Goal: Task Accomplishment & Management: Complete application form

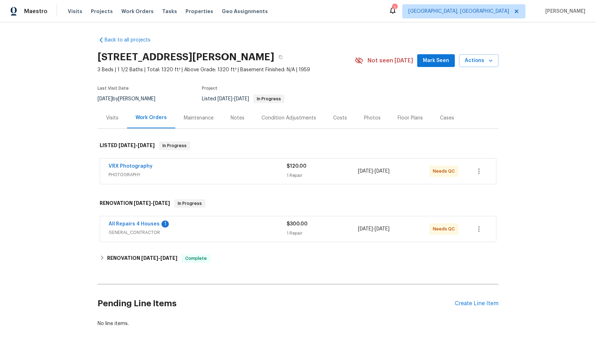
click at [237, 172] on span "PHOTOGRAPHY" at bounding box center [198, 174] width 178 height 7
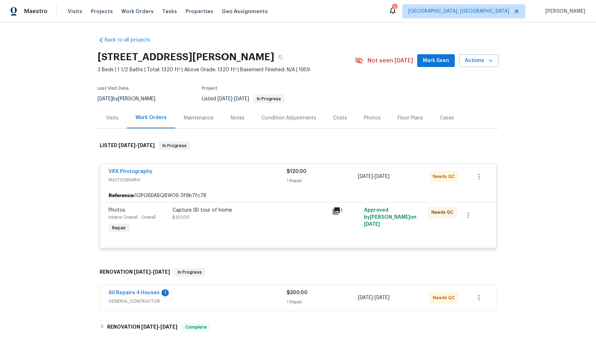
click at [254, 220] on div "Capture 3D tour of home $120.00" at bounding box center [249, 214] width 155 height 14
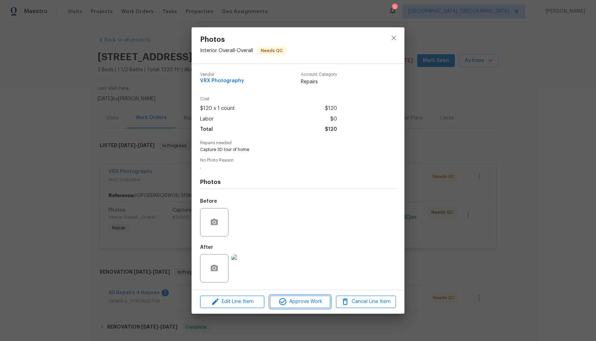
click at [296, 302] on span "Approve Work" at bounding box center [300, 302] width 56 height 9
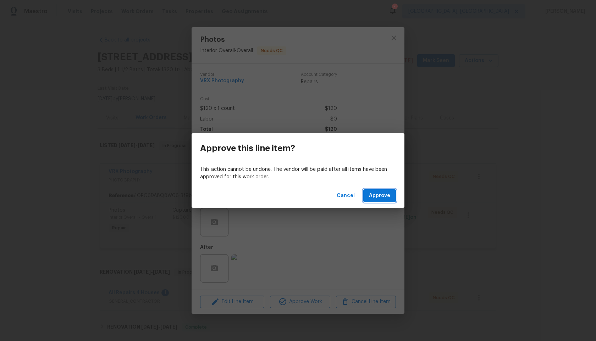
click at [377, 194] on span "Approve" at bounding box center [379, 196] width 21 height 9
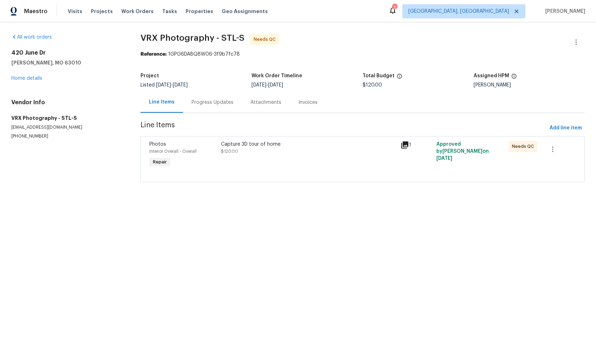
click at [226, 105] on div "Progress Updates" at bounding box center [213, 102] width 42 height 7
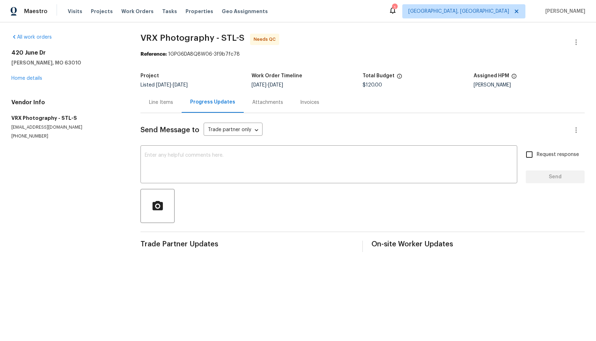
click at [160, 110] on div "Line Items" at bounding box center [161, 102] width 41 height 21
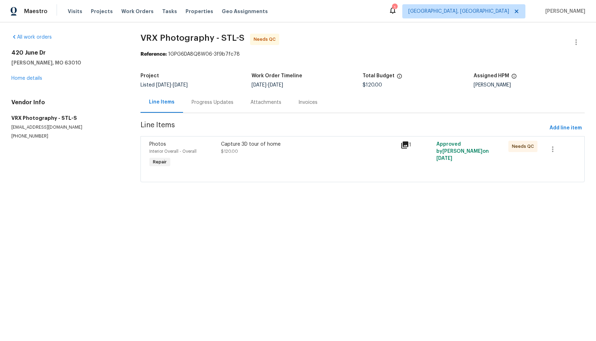
click at [215, 105] on div "Progress Updates" at bounding box center [213, 102] width 42 height 7
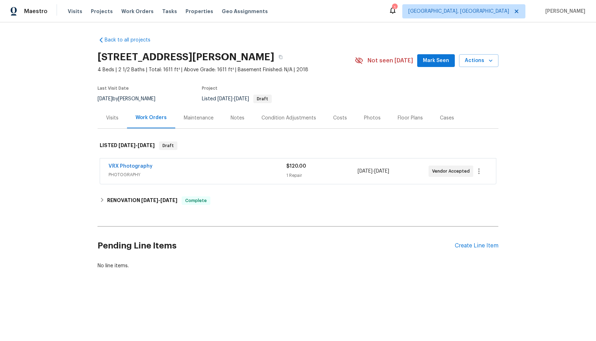
click at [224, 169] on div "VRX Photography" at bounding box center [198, 167] width 178 height 9
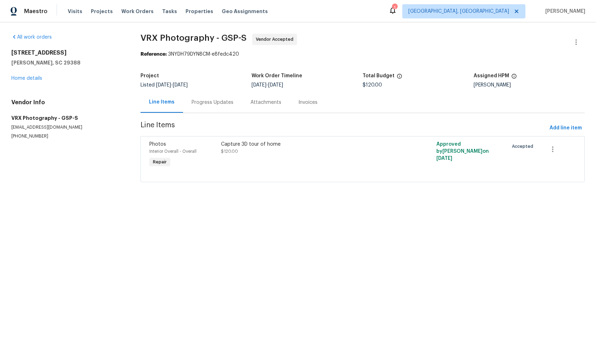
click at [219, 104] on div "Progress Updates" at bounding box center [213, 102] width 42 height 7
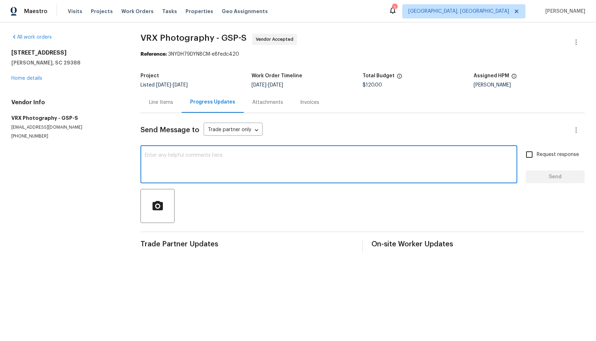
click at [182, 161] on textarea at bounding box center [329, 165] width 368 height 25
click at [186, 155] on textarea at bounding box center [329, 165] width 368 height 25
paste textarea "Hi Team, the work order was created on 7/31/2025 but it's still pending. So kin…"
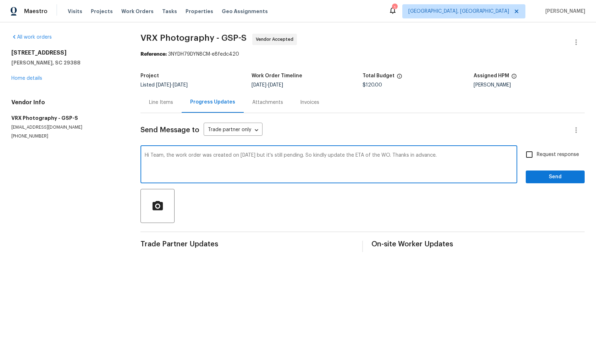
click at [167, 155] on textarea "Hi Team, the work order was created on 7/31/2025 but it's still pending. So kin…" at bounding box center [329, 165] width 368 height 25
click at [242, 155] on textarea "Hi Team, The work order was created on 7/31/2025 but it's still pending. So kin…" at bounding box center [329, 165] width 368 height 25
drag, startPoint x: 248, startPoint y: 153, endPoint x: 256, endPoint y: 153, distance: 7.5
click at [248, 153] on textarea "Hi Team, The work order was created on 9/31/2025 but it's still pending. So kin…" at bounding box center [329, 165] width 368 height 25
click at [247, 155] on textarea "Hi Team, The work order was created on 9/31/2025 but it's still pending. So kin…" at bounding box center [329, 165] width 368 height 25
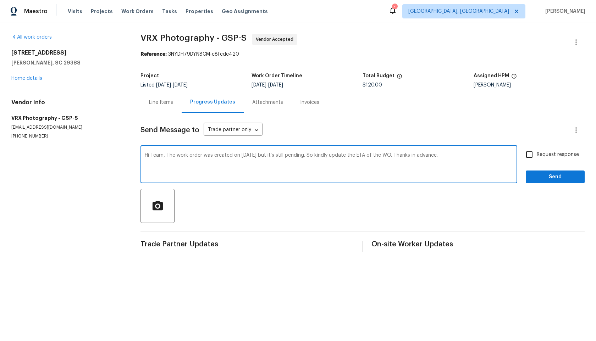
type textarea "Hi Team, The work order was created on 9/16/2025 but it's still pending. So kin…"
click at [316, 171] on textarea "Hi Team, The work order was created on 9/16/2025 but it's still pending. So kin…" at bounding box center [329, 165] width 368 height 25
click at [532, 155] on input "Request response" at bounding box center [529, 154] width 15 height 15
checkbox input "true"
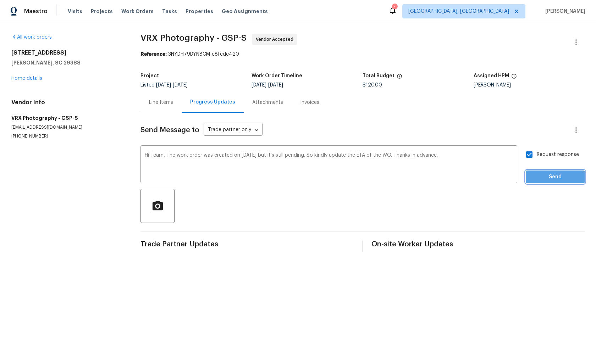
click at [547, 180] on span "Send" at bounding box center [556, 177] width 48 height 9
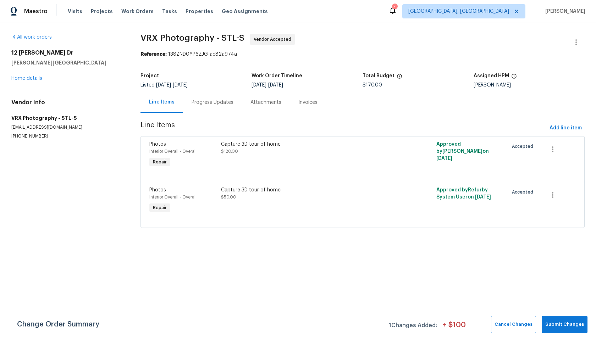
click at [206, 102] on div "Progress Updates" at bounding box center [213, 102] width 42 height 7
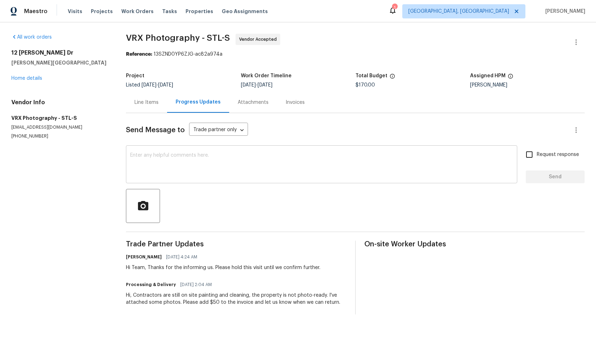
click at [235, 157] on textarea at bounding box center [321, 165] width 383 height 25
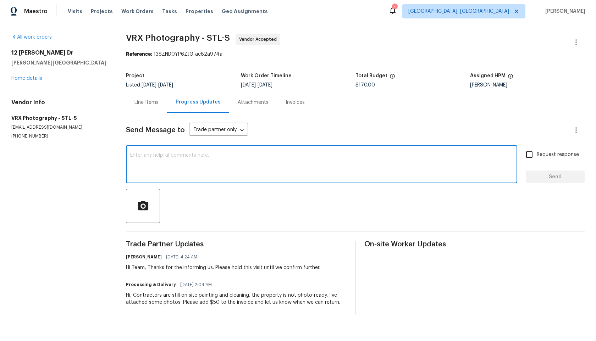
click at [193, 157] on textarea at bounding box center [321, 165] width 383 height 25
drag, startPoint x: 246, startPoint y: 156, endPoint x: 154, endPoint y: 155, distance: 91.9
click at [154, 155] on textarea "HI Team, The house is ready now. Please do vi" at bounding box center [321, 165] width 383 height 25
paste textarea "the work order was created on 7/31/2025 but it's still pending."
click at [250, 157] on textarea "HI Team, the work order was created on 7/31/2025 but it's still pending." at bounding box center [321, 165] width 383 height 25
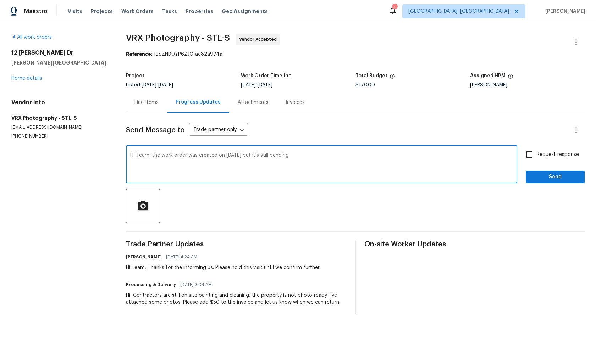
click at [301, 161] on textarea "HI Team, the work order was created on 7/31/2025 but it's still pending." at bounding box center [321, 165] width 383 height 25
click at [435, 159] on textarea "HI Team, the work order was created on 7/31/2025 but it's still pending and the…" at bounding box center [321, 165] width 383 height 25
type textarea "HI Team, the work order was created on 7/31/2025 but it's still pending and the…"
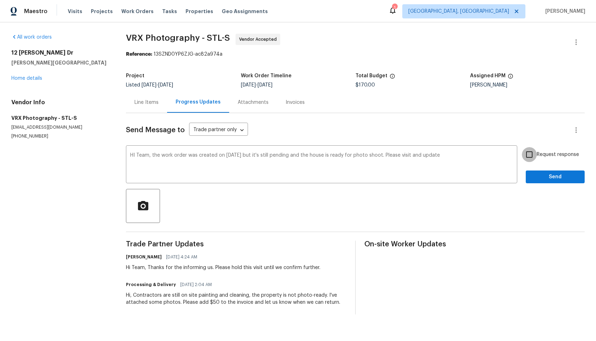
click at [534, 154] on input "Request response" at bounding box center [529, 154] width 15 height 15
checkbox input "true"
click at [545, 174] on span "Send" at bounding box center [556, 177] width 48 height 9
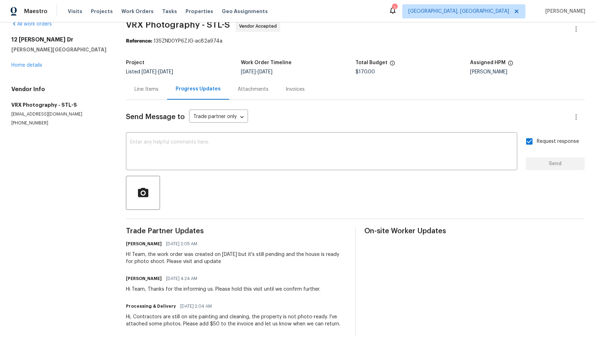
scroll to position [13, 0]
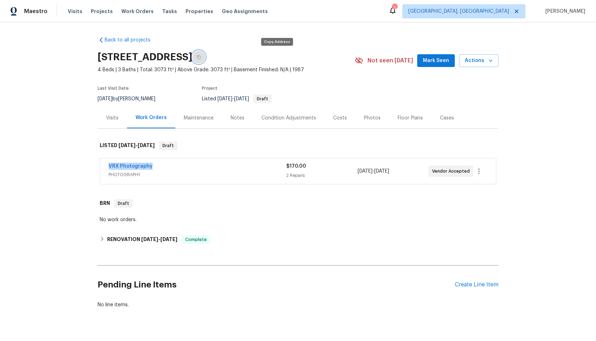
click at [205, 58] on button "button" at bounding box center [198, 57] width 13 height 13
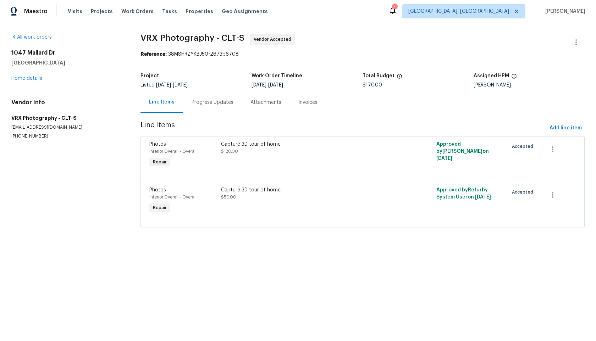
click at [204, 102] on div "Progress Updates" at bounding box center [213, 102] width 42 height 7
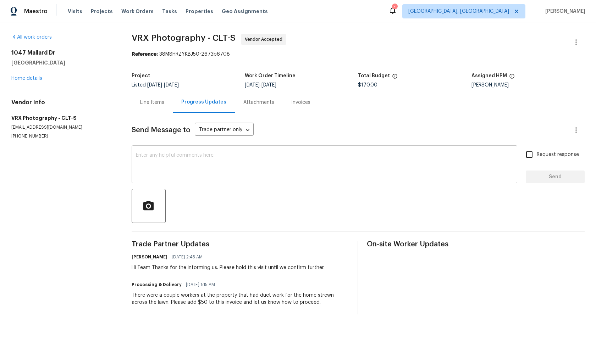
click at [202, 148] on div "x ​" at bounding box center [325, 165] width 386 height 36
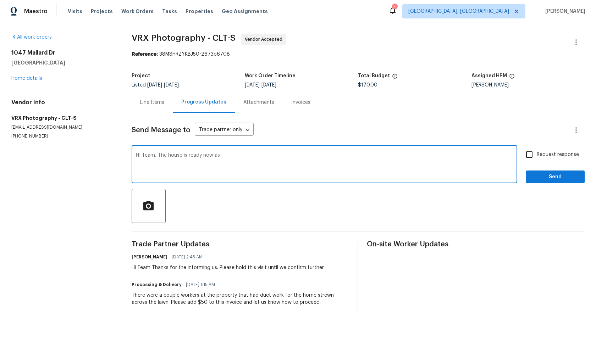
click at [228, 156] on textarea "HI Team, The house is ready now as" at bounding box center [324, 165] width 377 height 25
click at [260, 158] on textarea "HI Team, The house is ready now so kindly" at bounding box center [324, 165] width 377 height 25
click at [247, 155] on textarea "HI Team, The house is ready now so kindly go for" at bounding box center [324, 165] width 377 height 25
paste textarea "So kindly update the ETA of the WO. Thanks in advance."
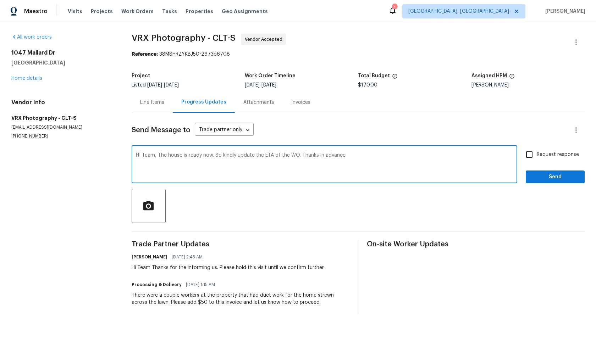
type textarea "HI Team, The house is ready now. So kindly update the ETA of the WO. Thanks in …"
click at [533, 156] on input "Request response" at bounding box center [529, 154] width 15 height 15
checkbox input "true"
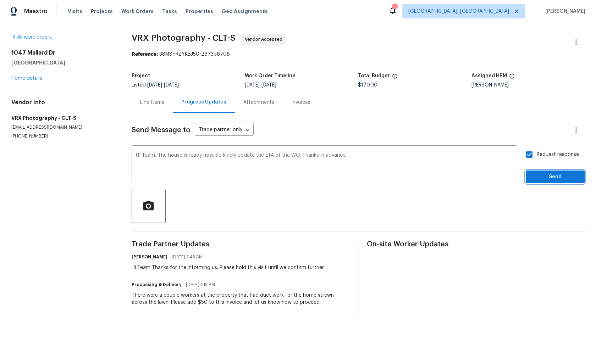
click at [558, 174] on span "Send" at bounding box center [556, 177] width 48 height 9
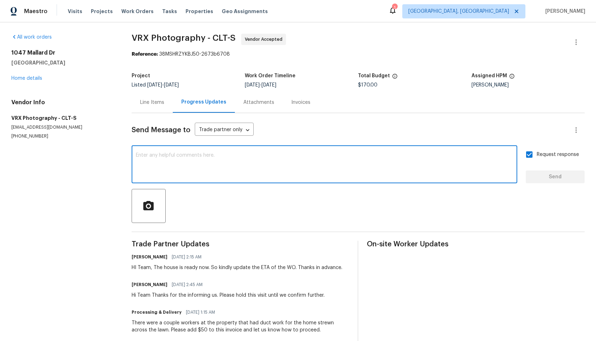
click at [249, 167] on textarea at bounding box center [324, 165] width 377 height 25
click at [248, 155] on textarea at bounding box center [324, 165] width 377 height 25
click at [231, 161] on textarea at bounding box center [324, 165] width 377 height 25
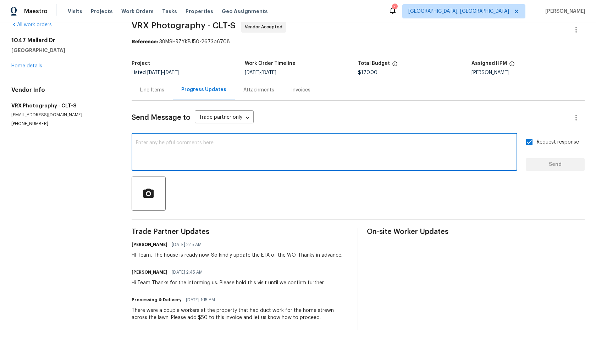
click at [324, 160] on textarea at bounding box center [324, 153] width 377 height 25
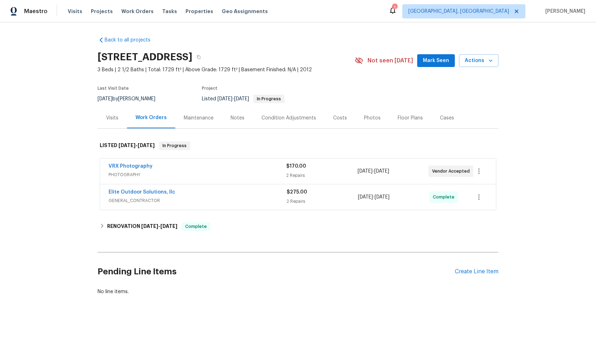
click at [58, 130] on div "Back to all projects [STREET_ADDRESS] 3 Beds | 2 1/2 Baths | Total: 1729 ft² | …" at bounding box center [298, 181] width 596 height 319
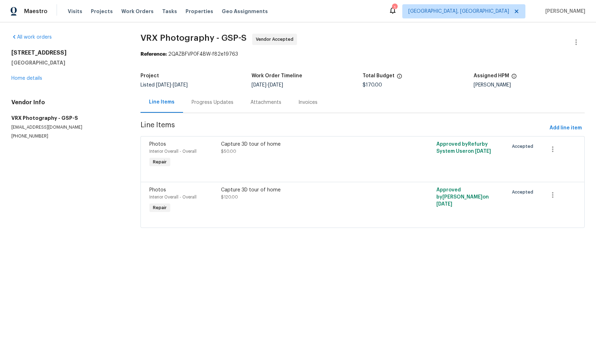
click at [218, 101] on div "Progress Updates" at bounding box center [213, 102] width 42 height 7
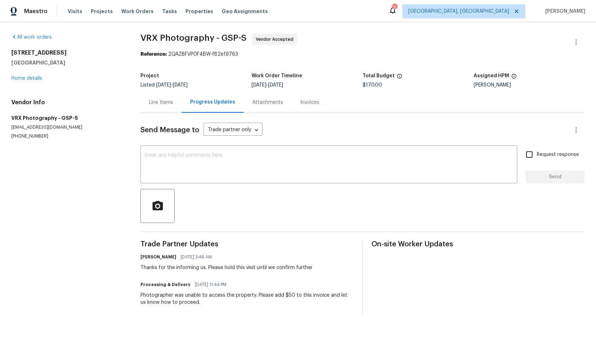
click at [364, 9] on div "Maestro Visits Projects Work Orders Tasks Properties Geo Assignments 1 [GEOGRAP…" at bounding box center [298, 11] width 596 height 22
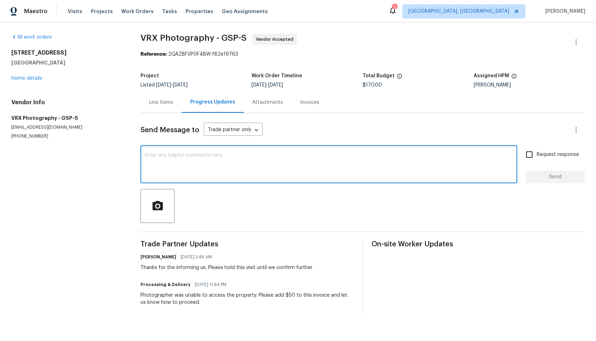
click at [180, 157] on textarea at bounding box center [329, 165] width 368 height 25
click at [209, 171] on textarea at bounding box center [329, 165] width 368 height 25
click at [275, 154] on textarea "Hi Team, The home is ready now please initiate dt" at bounding box center [329, 165] width 368 height 25
type textarea "Hi Team, The home is ready now please initiate the visit"
click at [530, 158] on input "Request response" at bounding box center [529, 154] width 15 height 15
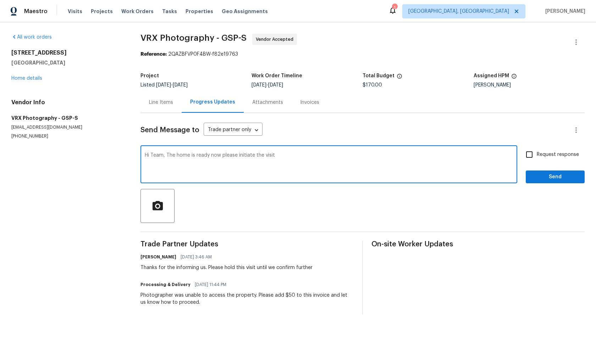
checkbox input "true"
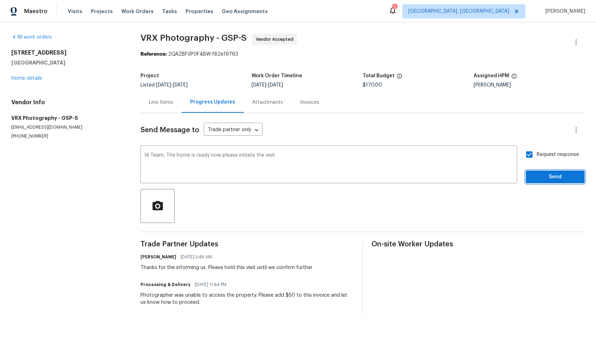
click at [550, 183] on button "Send" at bounding box center [555, 177] width 59 height 13
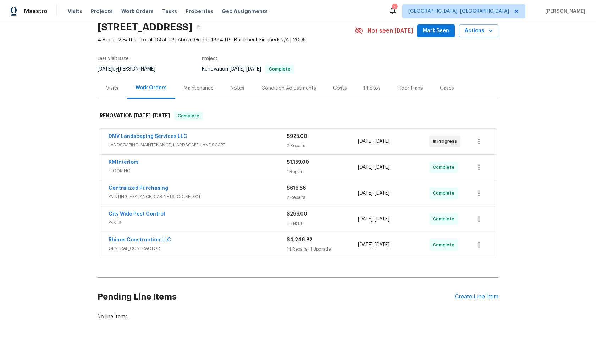
scroll to position [57, 0]
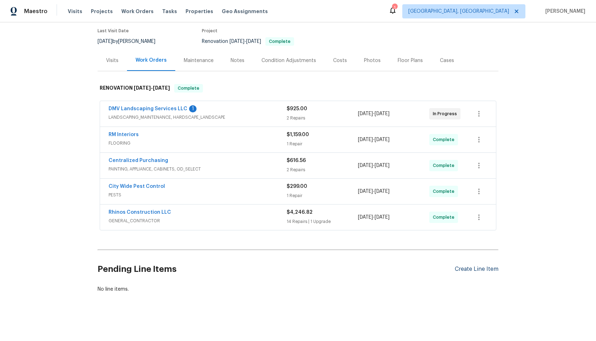
click at [482, 268] on div "Create Line Item" at bounding box center [477, 269] width 44 height 7
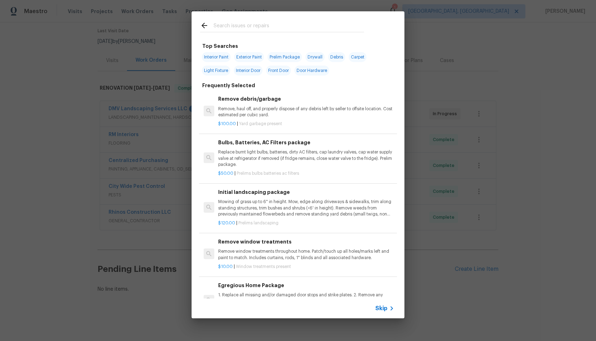
click at [383, 309] on span "Skip" at bounding box center [381, 308] width 12 height 7
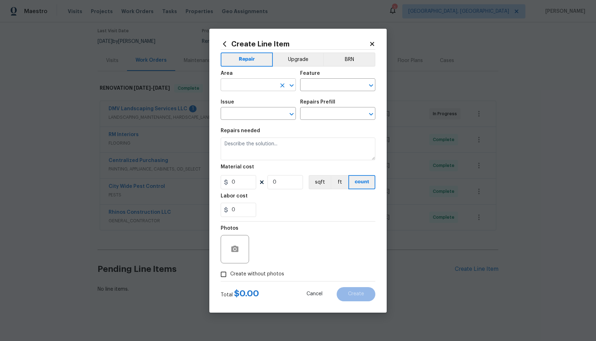
click at [255, 87] on input "text" at bounding box center [248, 85] width 55 height 11
click at [252, 114] on li "Interior Overall" at bounding box center [258, 113] width 75 height 12
type input "Interior Overall"
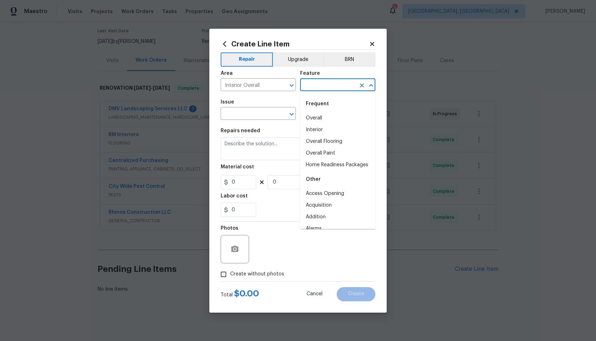
click at [320, 86] on input "text" at bounding box center [327, 85] width 55 height 11
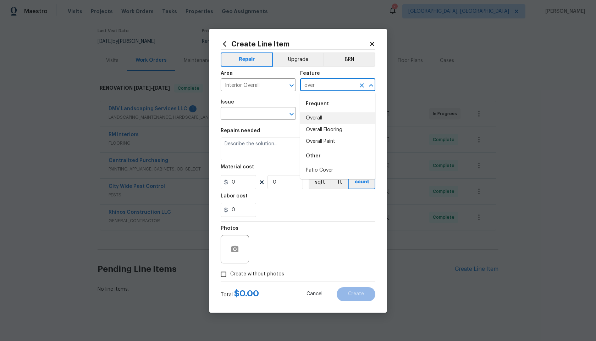
click at [322, 116] on li "Overall" at bounding box center [337, 118] width 75 height 12
type input "Overall"
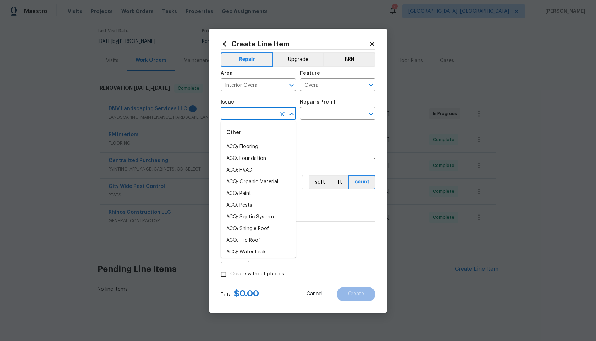
click at [247, 115] on input "text" at bounding box center [248, 114] width 55 height 11
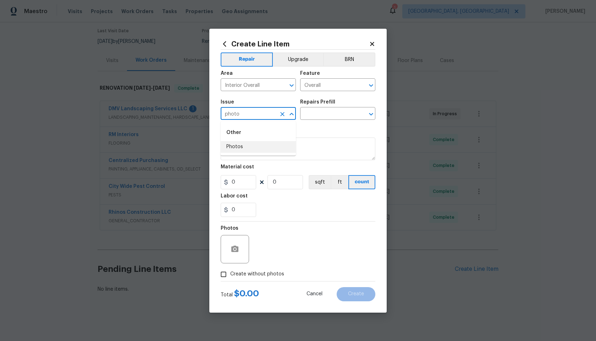
click at [241, 147] on li "Photos" at bounding box center [258, 147] width 75 height 12
type input "Photos"
click at [321, 115] on input "text" at bounding box center [327, 114] width 55 height 11
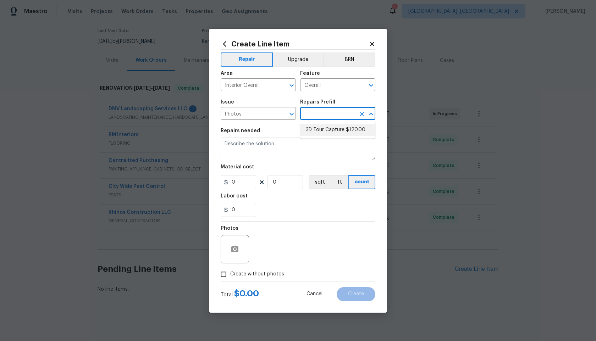
click at [323, 128] on li "3D Tour Capture $120.00" at bounding box center [337, 130] width 75 height 12
type input "3D Tour Capture $120.00"
type textarea "Capture 3D tour of home"
type input "1"
type input "120"
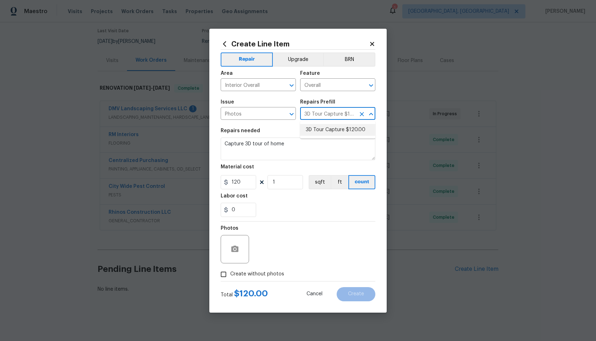
click at [347, 129] on li "3D Tour Capture $120.00" at bounding box center [337, 130] width 75 height 12
click at [225, 276] on input "Create without photos" at bounding box center [223, 274] width 13 height 13
checkbox input "true"
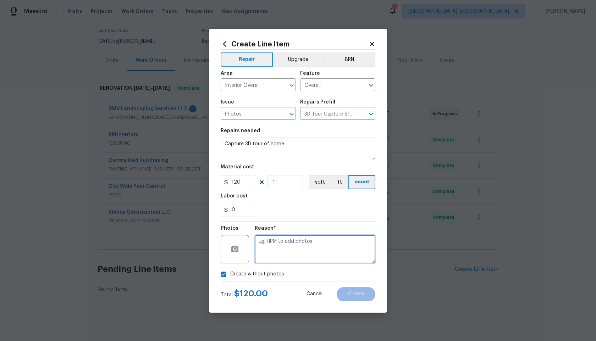
click at [293, 244] on textarea at bounding box center [315, 249] width 121 height 28
type textarea "."
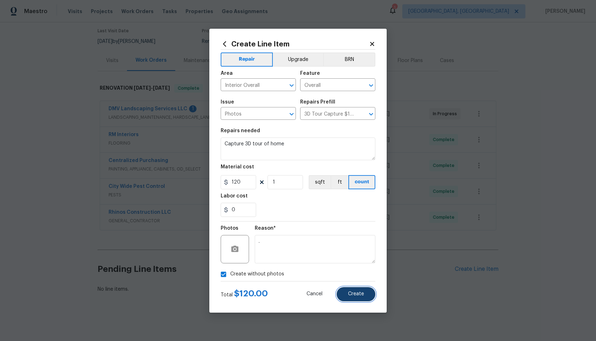
click at [356, 292] on span "Create" at bounding box center [356, 294] width 16 height 5
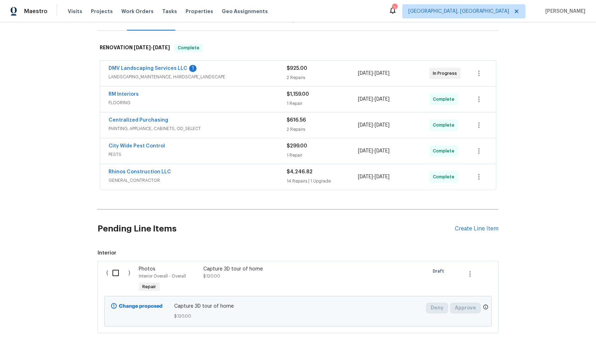
scroll to position [138, 0]
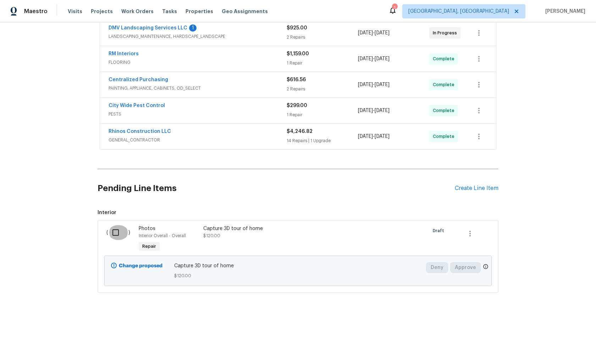
click at [117, 232] on input "checkbox" at bounding box center [118, 232] width 20 height 15
checkbox input "true"
click at [553, 326] on span "Create Work Order" at bounding box center [555, 323] width 47 height 9
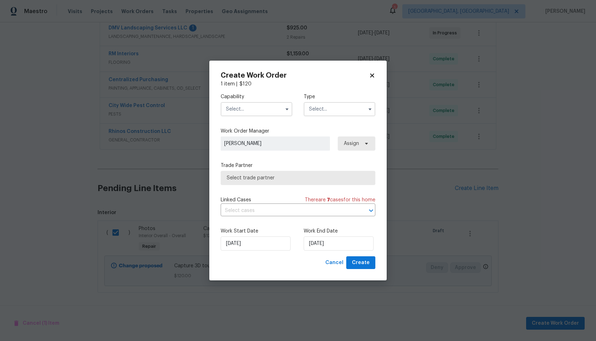
click at [254, 106] on input "text" at bounding box center [257, 109] width 72 height 14
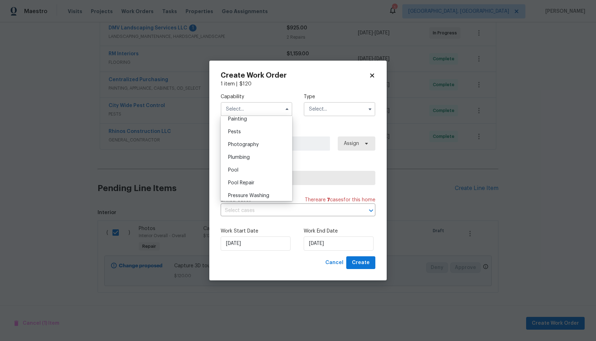
scroll to position [589, 0]
click at [249, 153] on div "Photography" at bounding box center [256, 156] width 68 height 13
type input "Photography"
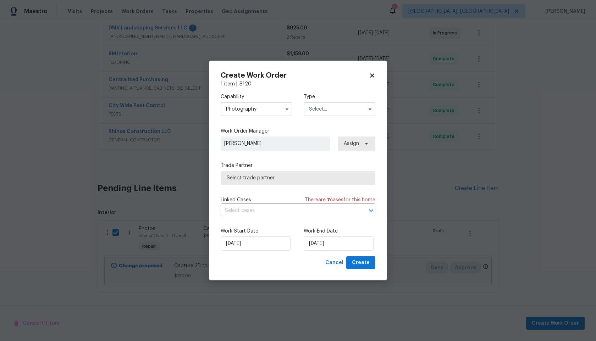
click at [315, 112] on input "text" at bounding box center [340, 109] width 72 height 14
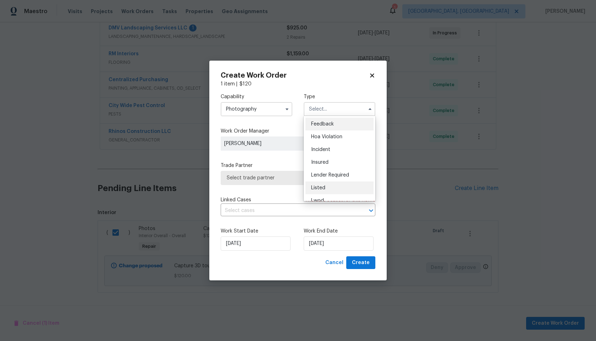
scroll to position [84, 0]
click at [325, 128] on div "Other" at bounding box center [339, 129] width 68 height 13
type input "Other"
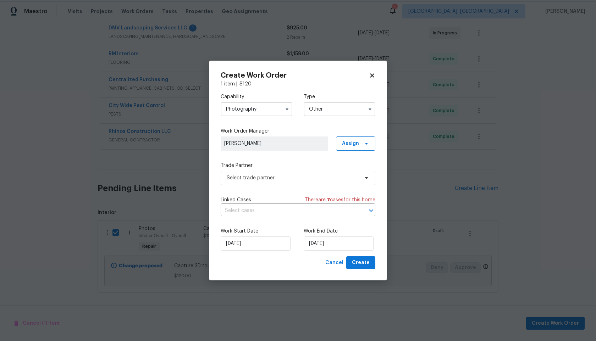
scroll to position [0, 0]
click at [285, 171] on span "Select trade partner" at bounding box center [298, 178] width 155 height 14
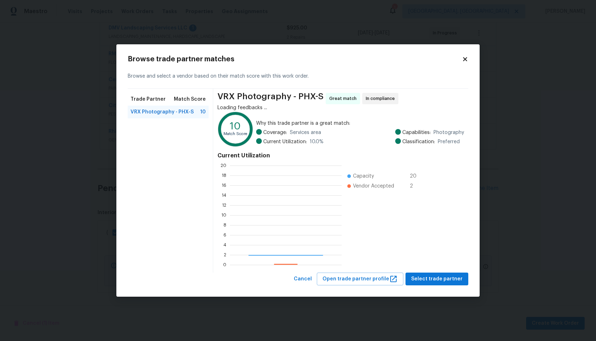
scroll to position [99, 112]
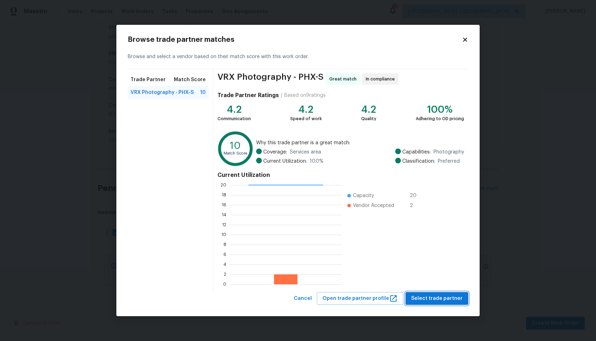
click at [429, 299] on span "Select trade partner" at bounding box center [436, 298] width 51 height 9
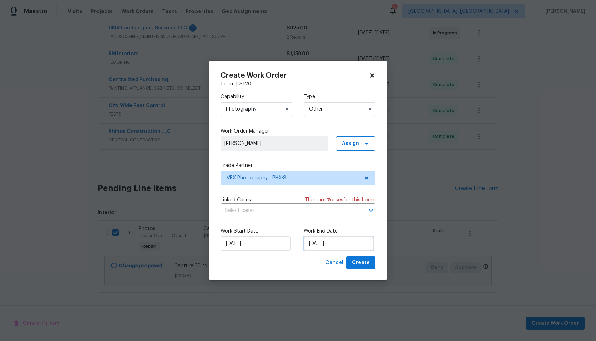
click at [341, 244] on input "26/09/2025" at bounding box center [339, 244] width 70 height 14
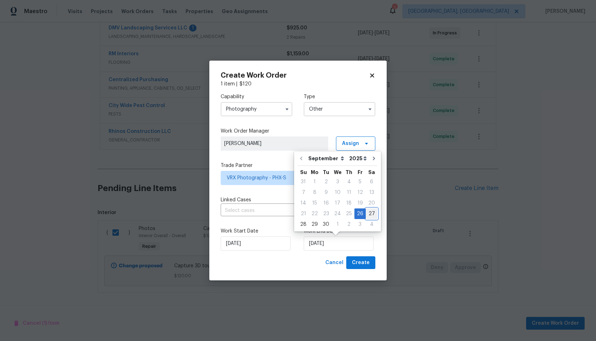
click at [370, 213] on div "27" at bounding box center [372, 214] width 12 height 10
type input "27/09/2025"
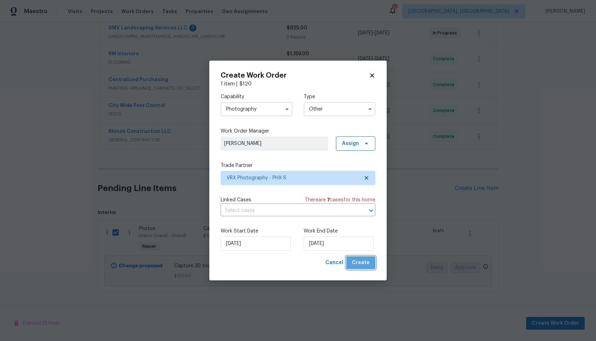
click at [364, 263] on span "Create" at bounding box center [361, 263] width 18 height 9
checkbox input "false"
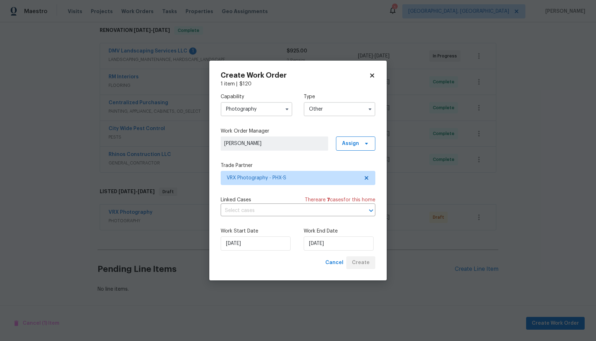
scroll to position [115, 0]
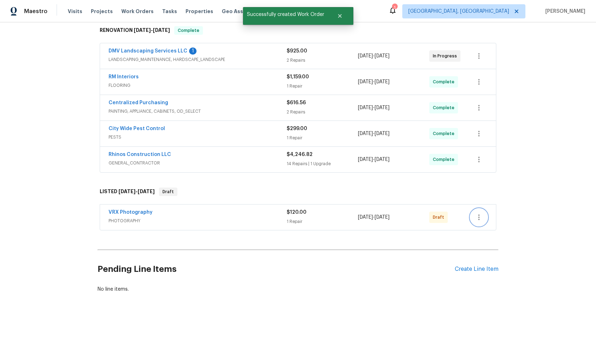
click at [477, 220] on icon "button" at bounding box center [479, 217] width 9 height 9
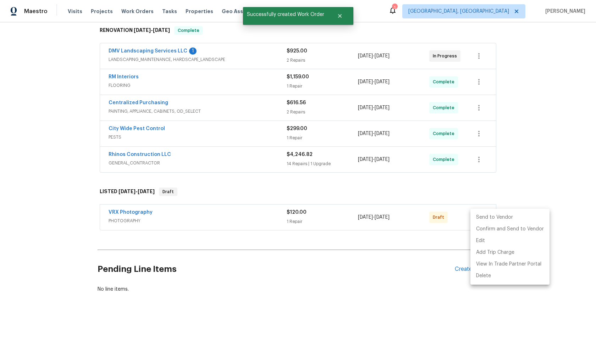
click at [485, 219] on li "Send to Vendor" at bounding box center [509, 218] width 79 height 12
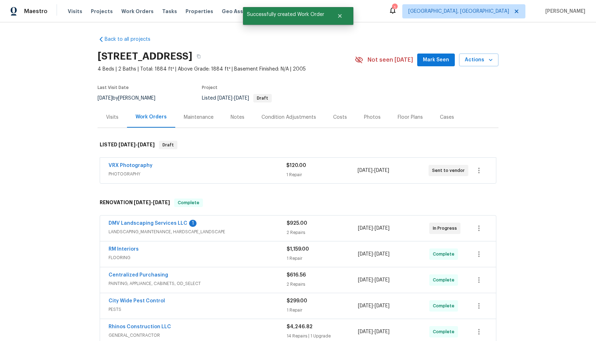
scroll to position [0, 0]
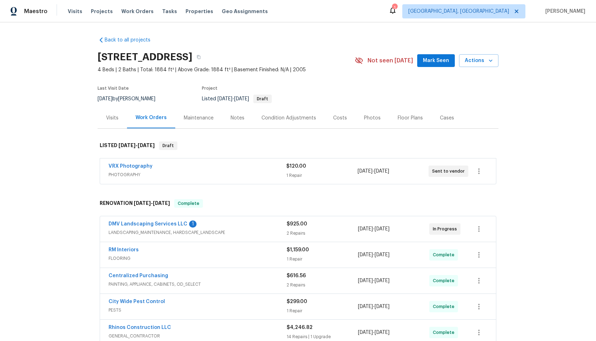
drag, startPoint x: 216, startPoint y: 56, endPoint x: 73, endPoint y: 55, distance: 142.6
click at [73, 55] on div "Back to all projects 3318 W White Canyon Rd, San Tan Valley, AZ 85144 4 Beds | …" at bounding box center [298, 181] width 596 height 319
copy h2 "3318 W White Canyon Rd"
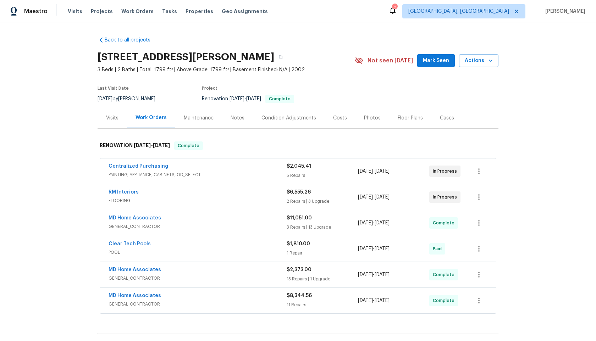
scroll to position [83, 0]
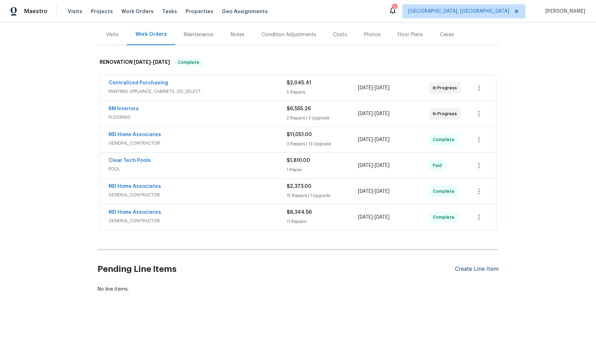
click at [458, 266] on div "Create Line Item" at bounding box center [477, 269] width 44 height 7
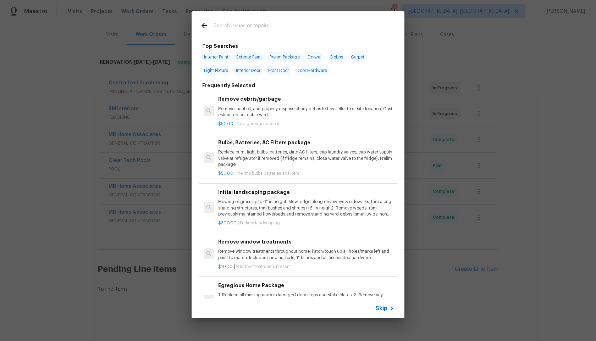
click at [384, 309] on span "Skip" at bounding box center [381, 308] width 12 height 7
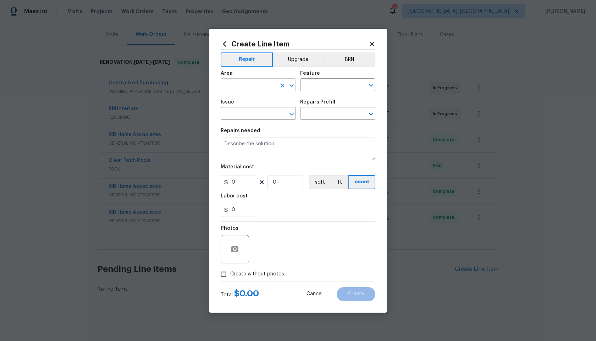
click at [255, 89] on input "text" at bounding box center [248, 85] width 55 height 11
click at [252, 112] on li "Interior Overall" at bounding box center [258, 113] width 75 height 12
type input "Interior Overall"
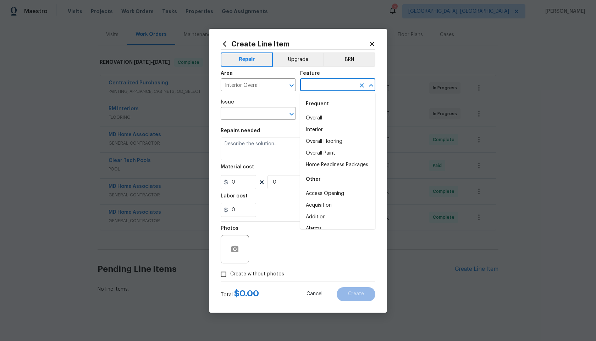
click at [319, 87] on input "text" at bounding box center [327, 85] width 55 height 11
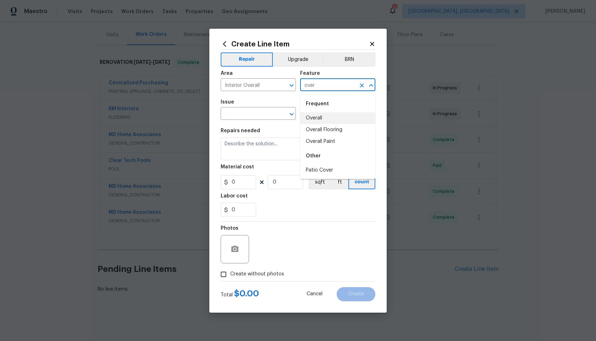
click at [318, 115] on li "Overall" at bounding box center [337, 118] width 75 height 12
type input "Overall"
click at [268, 111] on input "text" at bounding box center [248, 114] width 55 height 11
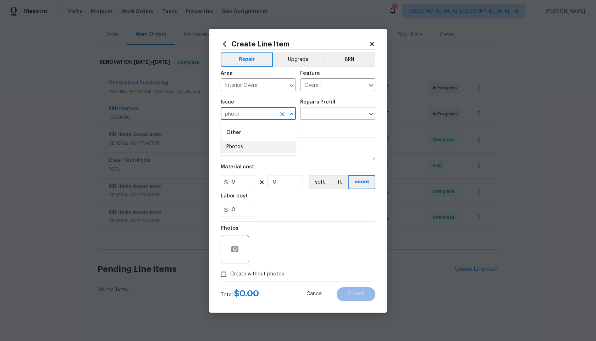
click at [265, 147] on li "Photos" at bounding box center [258, 147] width 75 height 12
type input "Photos"
click at [322, 112] on input "text" at bounding box center [327, 114] width 55 height 11
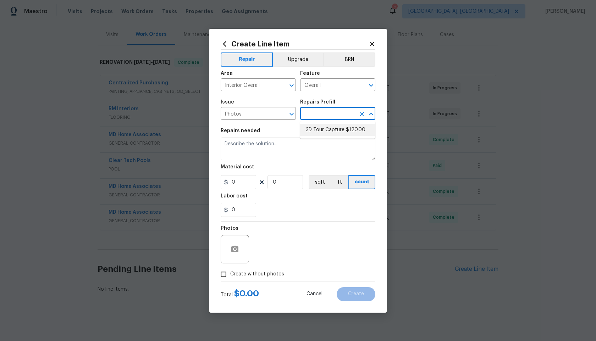
click at [335, 132] on li "3D Tour Capture $120.00" at bounding box center [337, 130] width 75 height 12
type input "3D Tour Capture $120.00"
type textarea "Capture 3D tour of home"
type input "1"
type input "120"
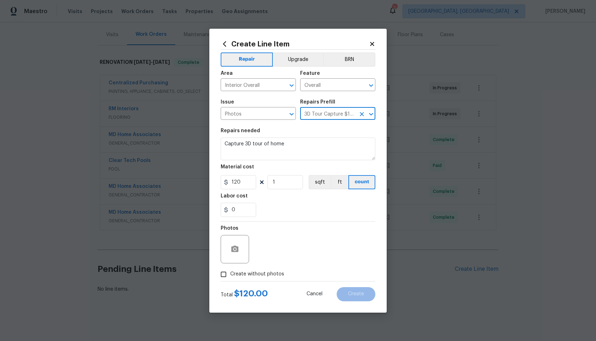
click at [226, 275] on input "Create without photos" at bounding box center [223, 274] width 13 height 13
checkbox input "true"
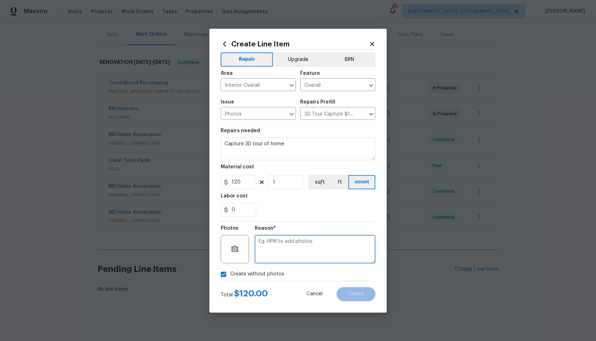
click at [288, 247] on textarea at bounding box center [315, 249] width 121 height 28
type textarea ","
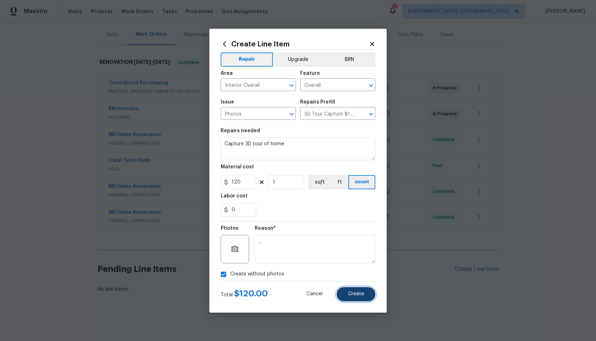
click at [361, 294] on span "Create" at bounding box center [356, 294] width 16 height 5
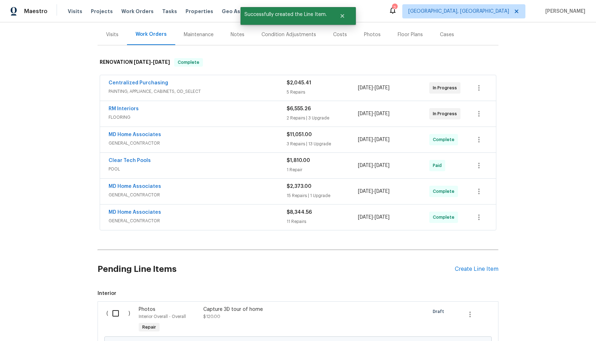
click at [120, 310] on input "checkbox" at bounding box center [118, 313] width 20 height 15
checkbox input "true"
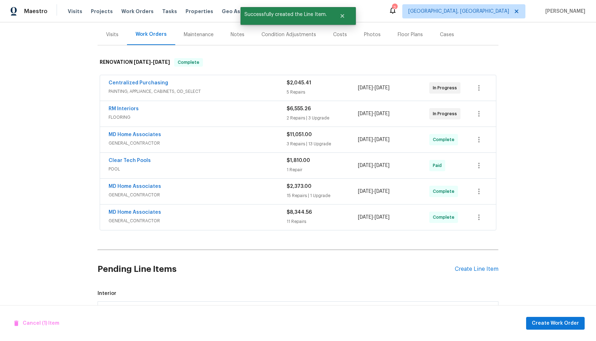
scroll to position [164, 0]
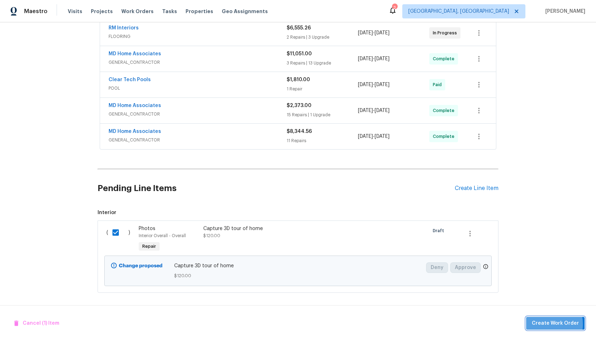
click at [549, 324] on span "Create Work Order" at bounding box center [555, 323] width 47 height 9
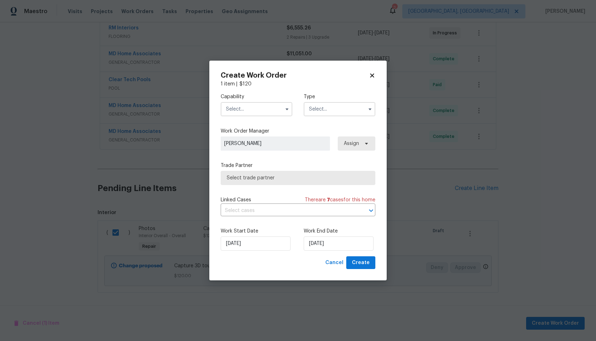
click at [265, 106] on input "text" at bounding box center [257, 109] width 72 height 14
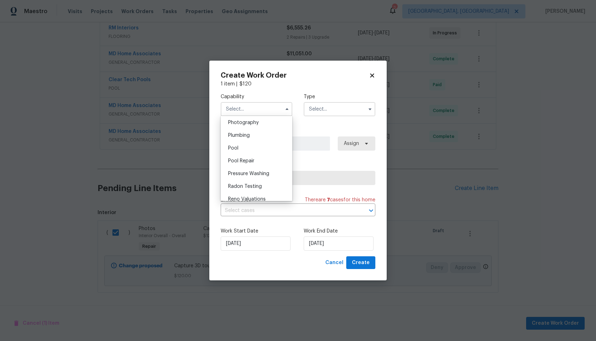
scroll to position [608, 0]
click at [250, 139] on span "Photography" at bounding box center [243, 138] width 31 height 5
type input "Photography"
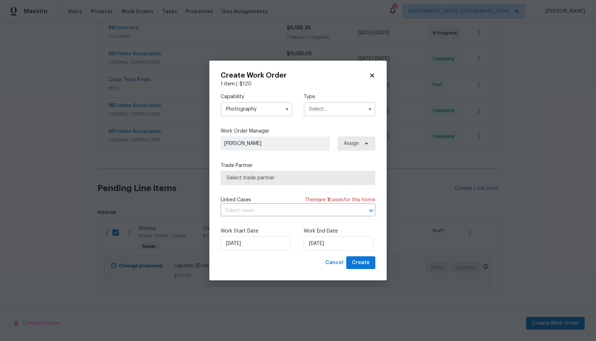
click at [318, 115] on input "text" at bounding box center [340, 109] width 72 height 14
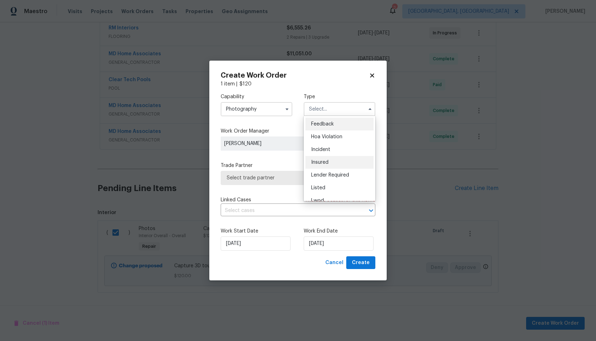
scroll to position [84, 0]
click at [323, 131] on span "Other" at bounding box center [318, 129] width 14 height 5
type input "Other"
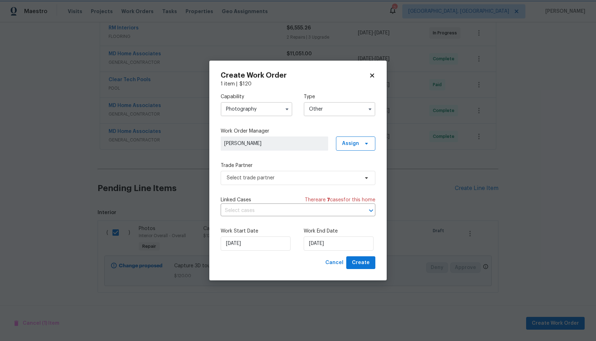
scroll to position [0, 0]
click at [285, 177] on span "Select trade partner" at bounding box center [293, 178] width 132 height 7
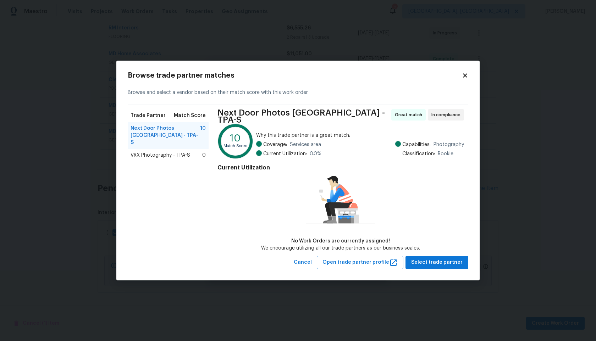
click at [175, 152] on span "VRX Photography - TPA-S" at bounding box center [161, 155] width 60 height 7
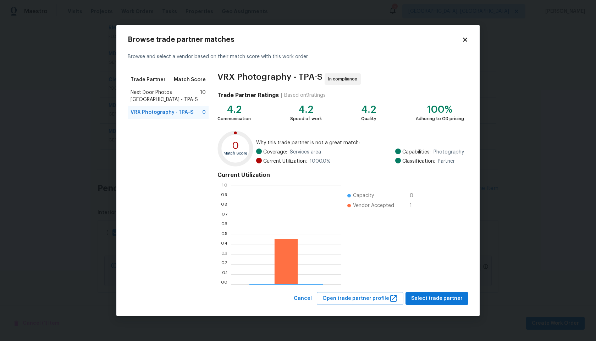
scroll to position [99, 110]
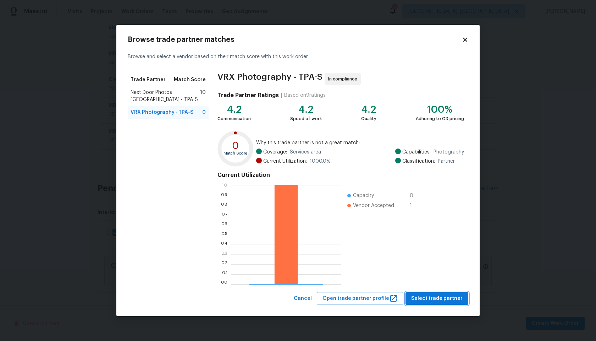
click at [434, 297] on span "Select trade partner" at bounding box center [436, 298] width 51 height 9
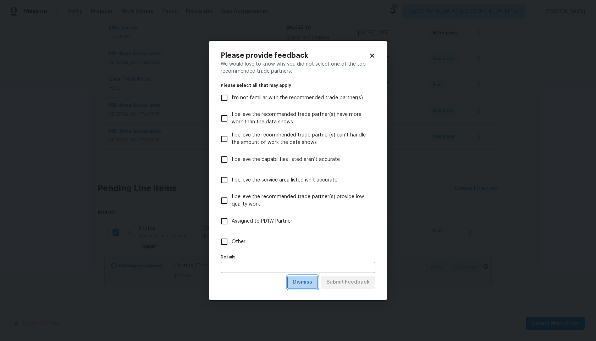
click at [306, 282] on span "Dismiss" at bounding box center [302, 282] width 19 height 9
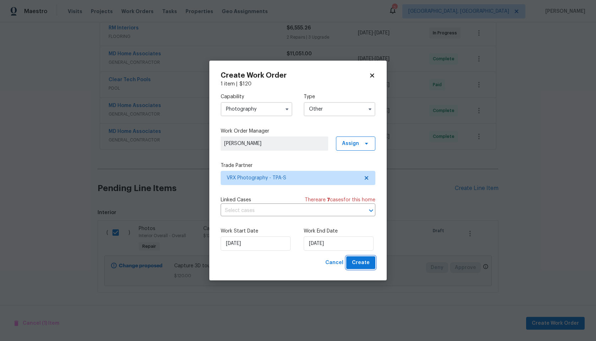
click at [362, 265] on span "Create" at bounding box center [361, 263] width 18 height 9
checkbox input "false"
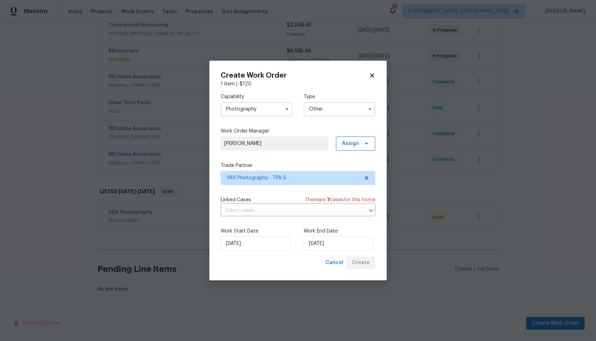
scroll to position [141, 0]
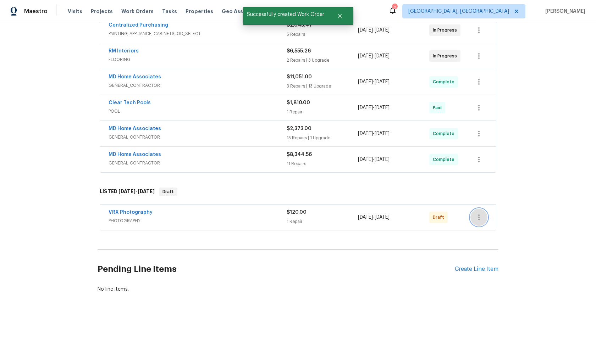
click at [482, 216] on icon "button" at bounding box center [479, 217] width 9 height 9
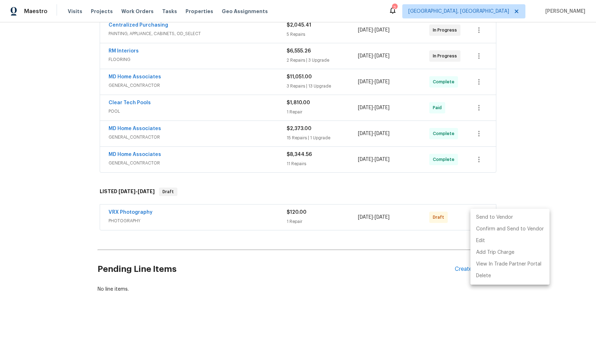
click at [492, 216] on li "Send to Vendor" at bounding box center [509, 218] width 79 height 12
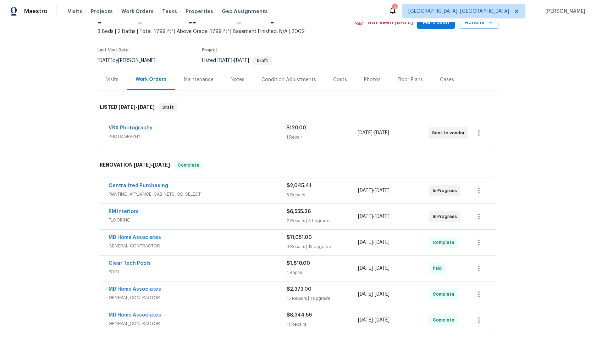
scroll to position [0, 0]
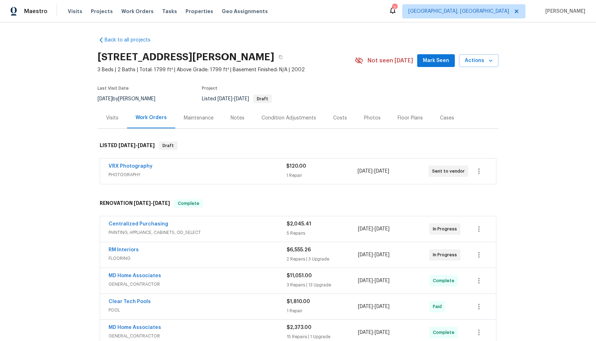
click at [232, 171] on div "VRX Photography" at bounding box center [198, 167] width 178 height 9
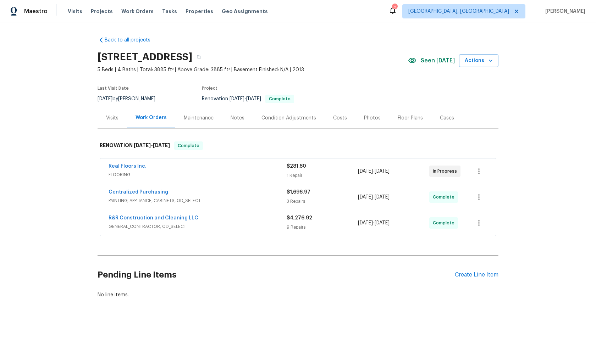
drag, startPoint x: 197, startPoint y: 57, endPoint x: 100, endPoint y: 55, distance: 96.9
click at [100, 55] on h2 "[STREET_ADDRESS]" at bounding box center [145, 57] width 95 height 7
copy h2 "[STREET_ADDRESS]"
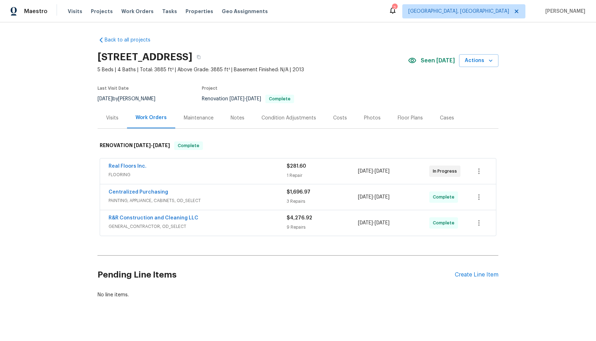
copy h2 "[STREET_ADDRESS]"
